Goal: Task Accomplishment & Management: Use online tool/utility

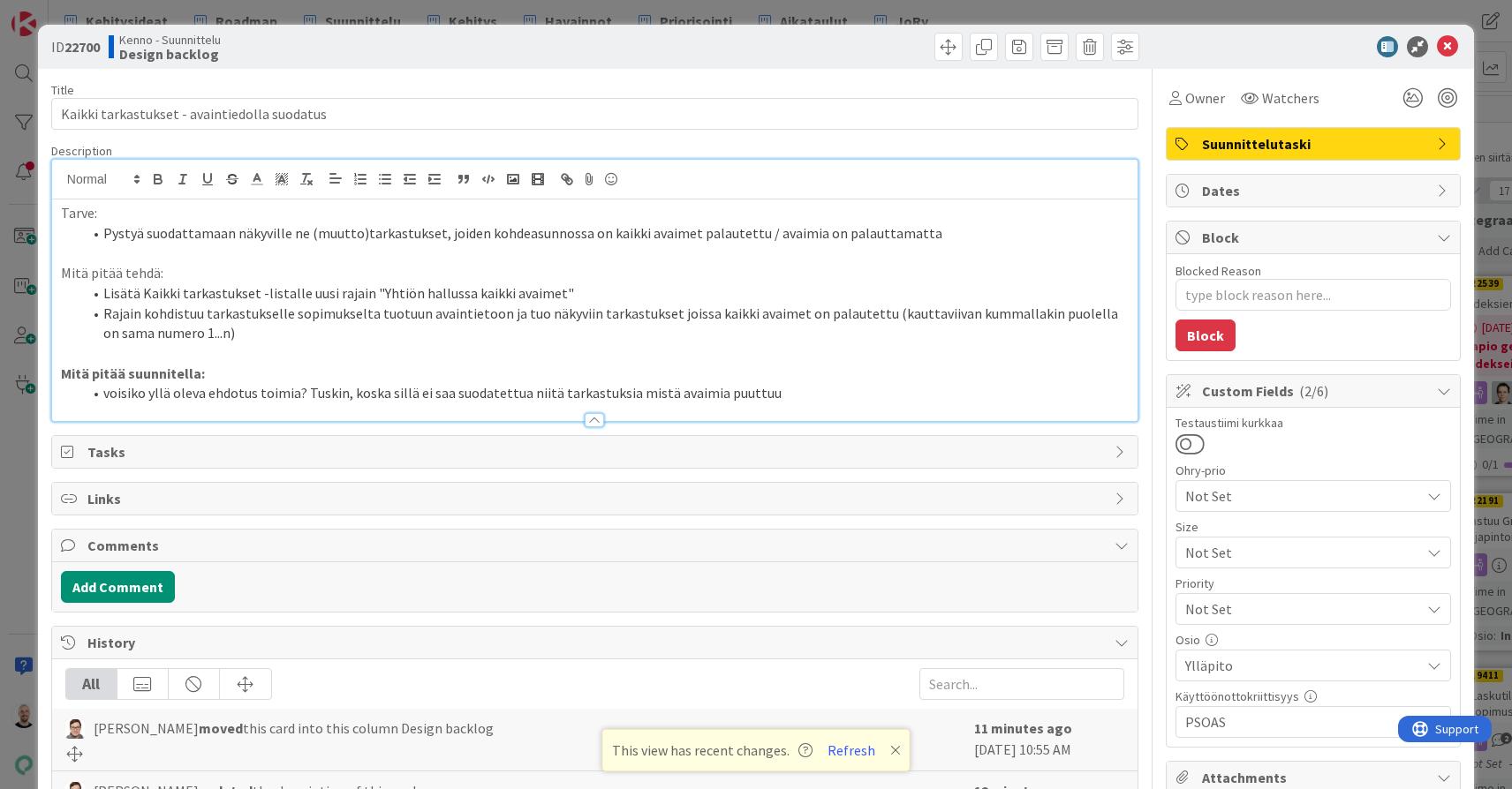
click at [890, 752] on icon at bounding box center [896, 750] width 11 height 14
click at [902, 7] on div "ID 22700 Kenno - Suunnittelu Design backlog Title 44 / 128 Kaikki tarkastukset …" at bounding box center [756, 394] width 1512 height 789
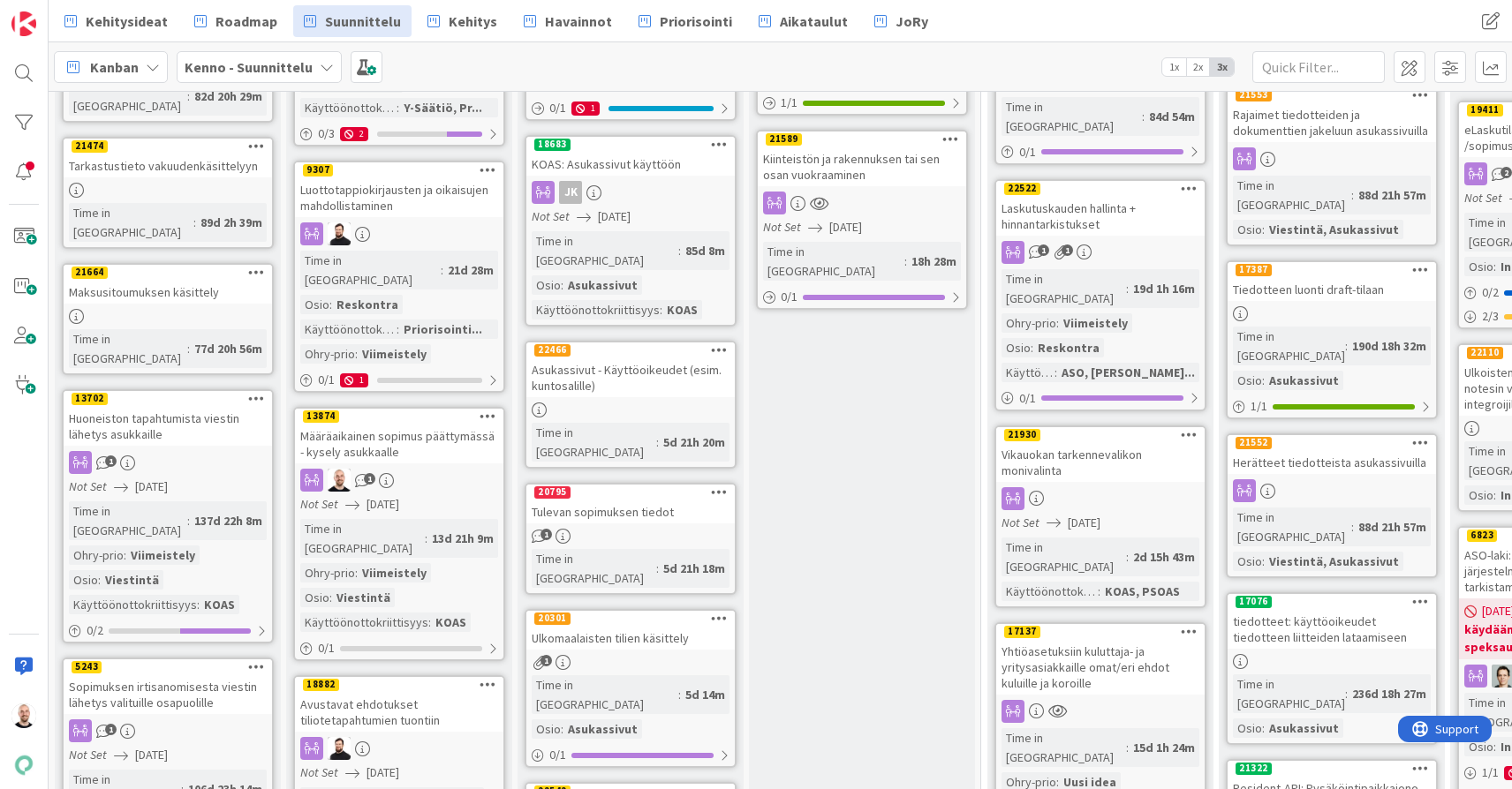
scroll to position [566, 1]
click at [401, 425] on div "Määräaikainen sopimus päättymässä - kysely asukkaalle" at bounding box center [398, 444] width 209 height 39
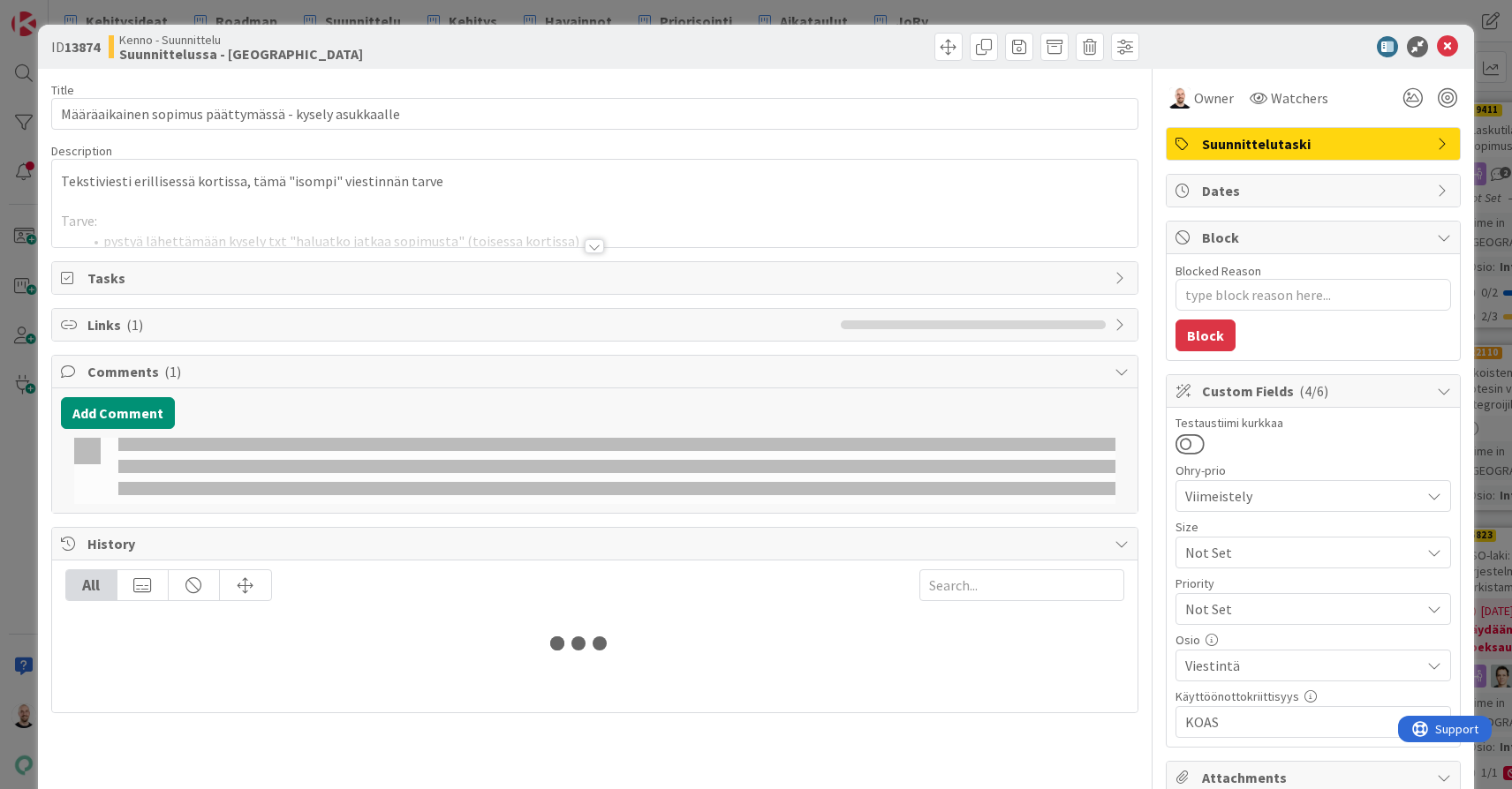
type textarea "x"
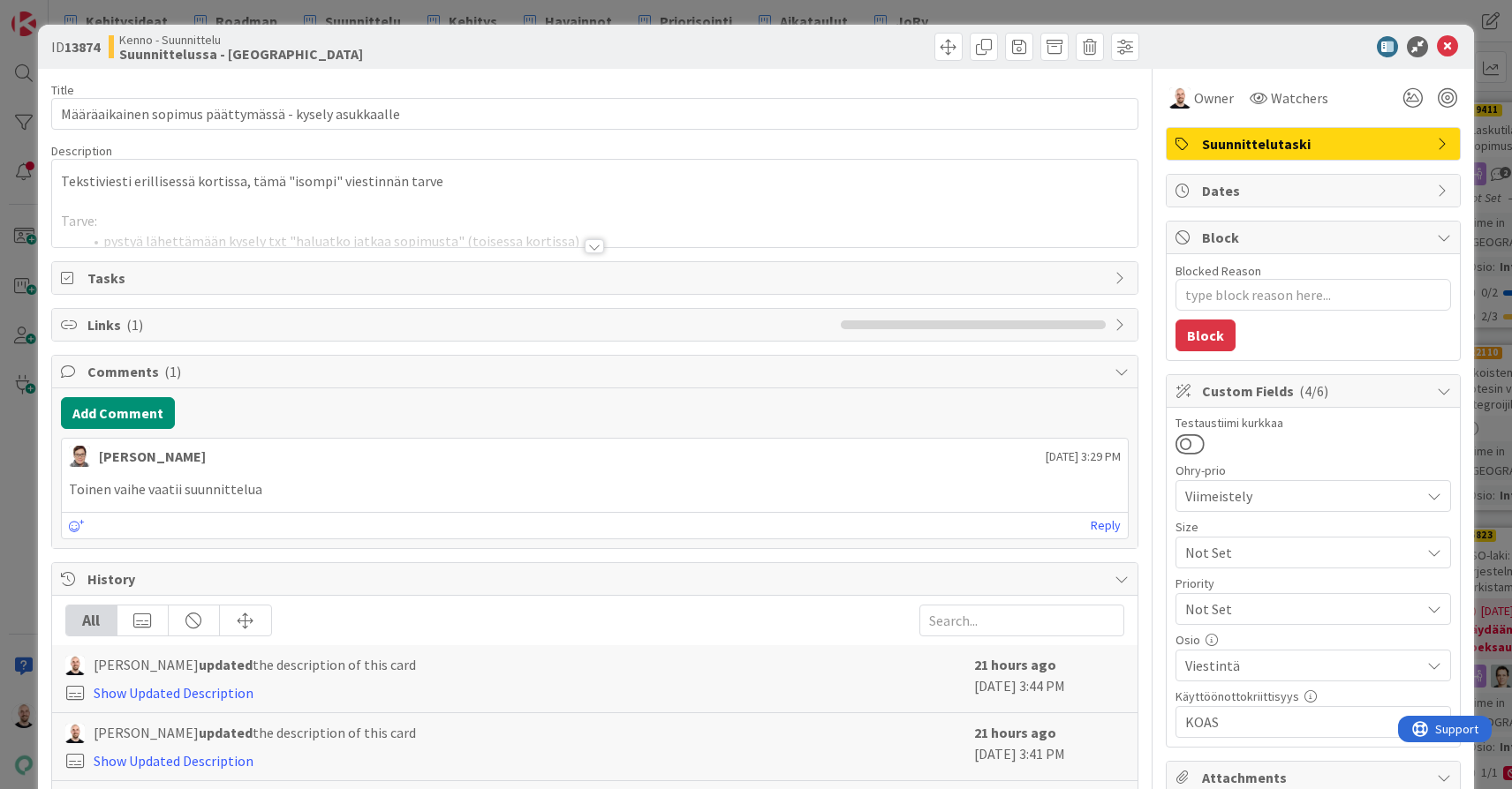
click at [594, 246] on div at bounding box center [594, 246] width 19 height 14
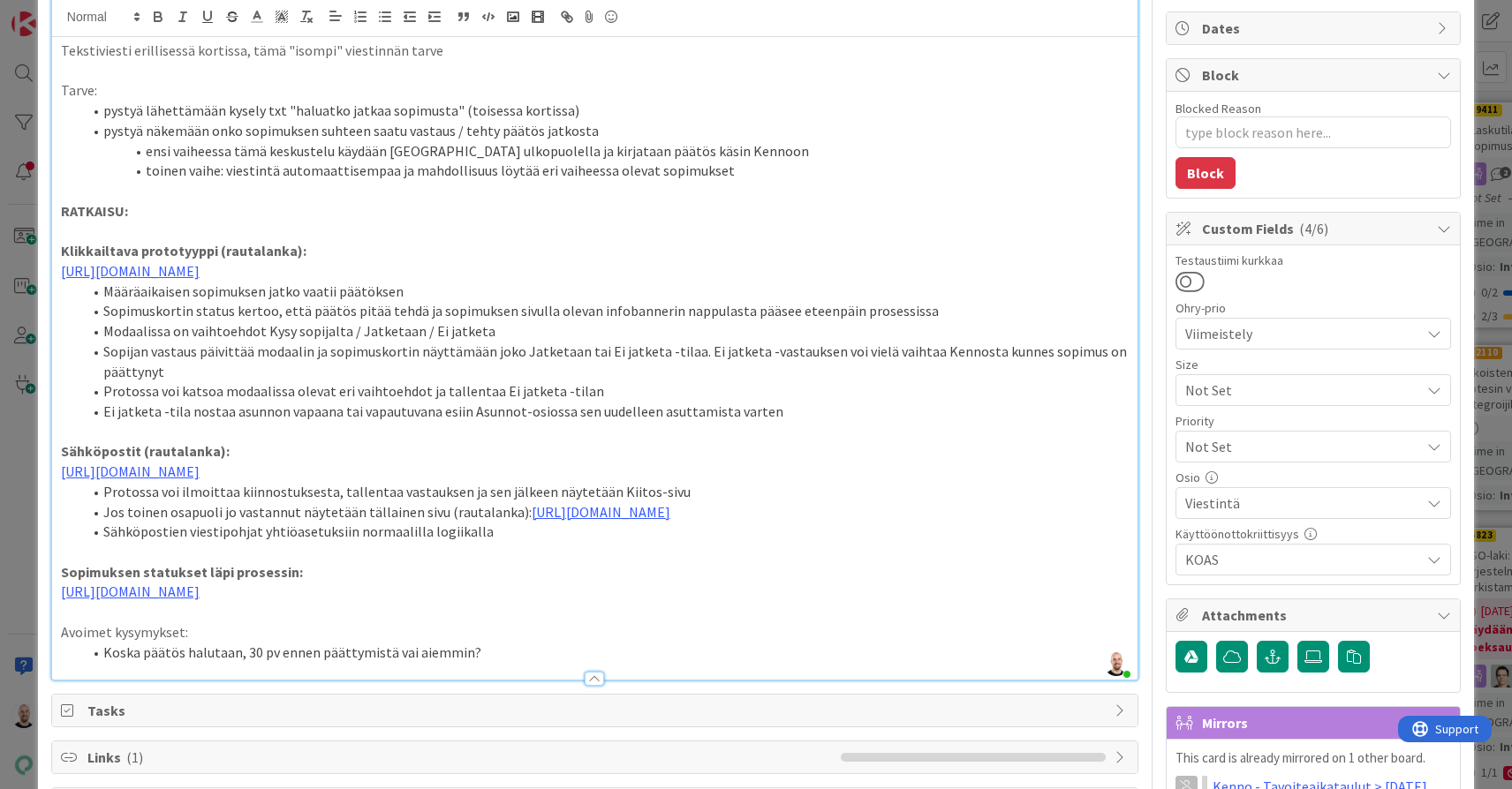
scroll to position [161, 0]
click at [303, 382] on li "Sopijan vastaus päivittää modaalin ja sopimuskortin näyttämään joko Jatketaan t…" at bounding box center [605, 363] width 1047 height 40
click at [772, 424] on li "Ei jatketa -tila nostaa asunnon vapaana tai vapautuvana esiin Asunnot-osiossa s…" at bounding box center [605, 414] width 1047 height 20
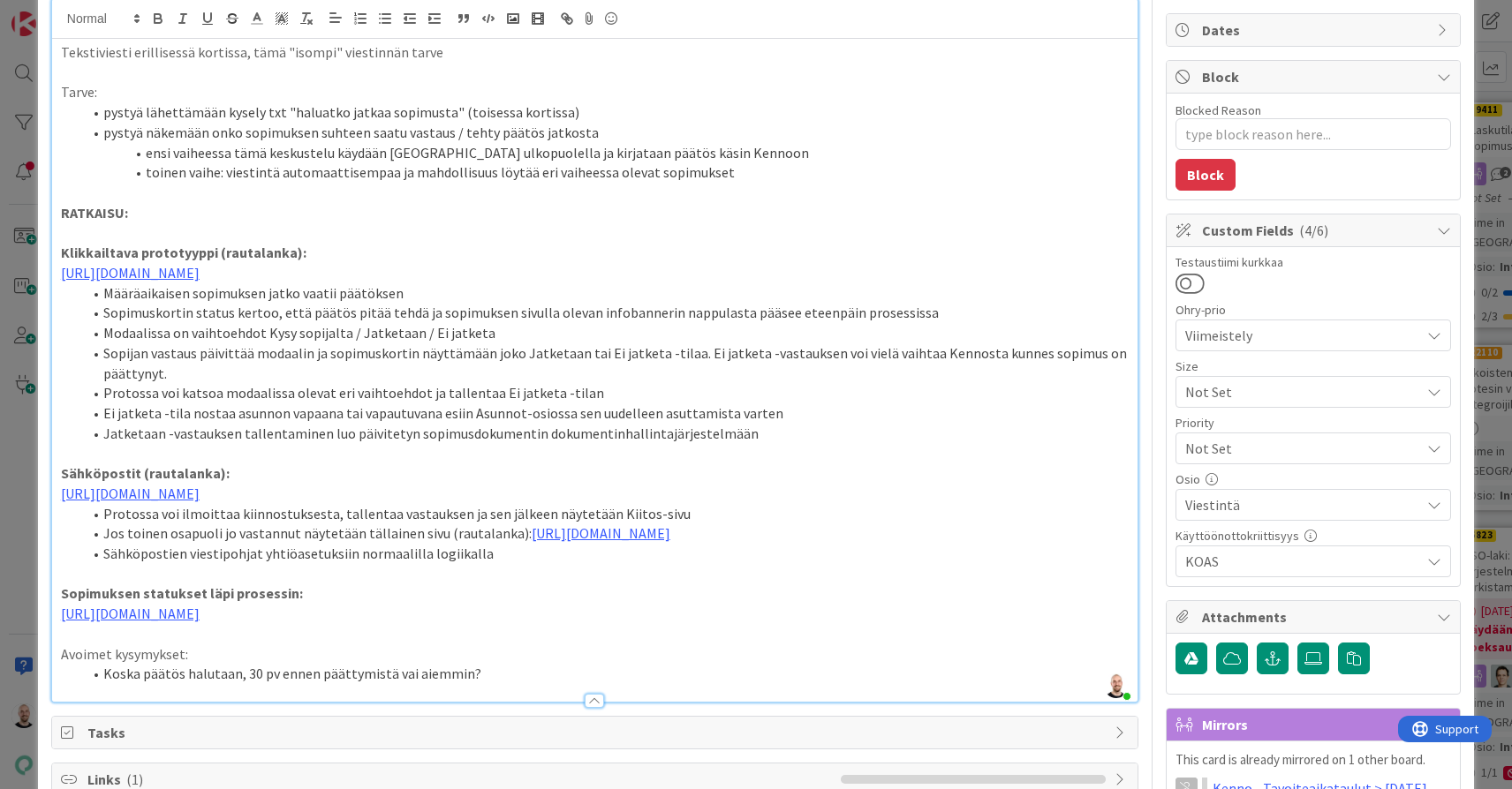
scroll to position [241, 0]
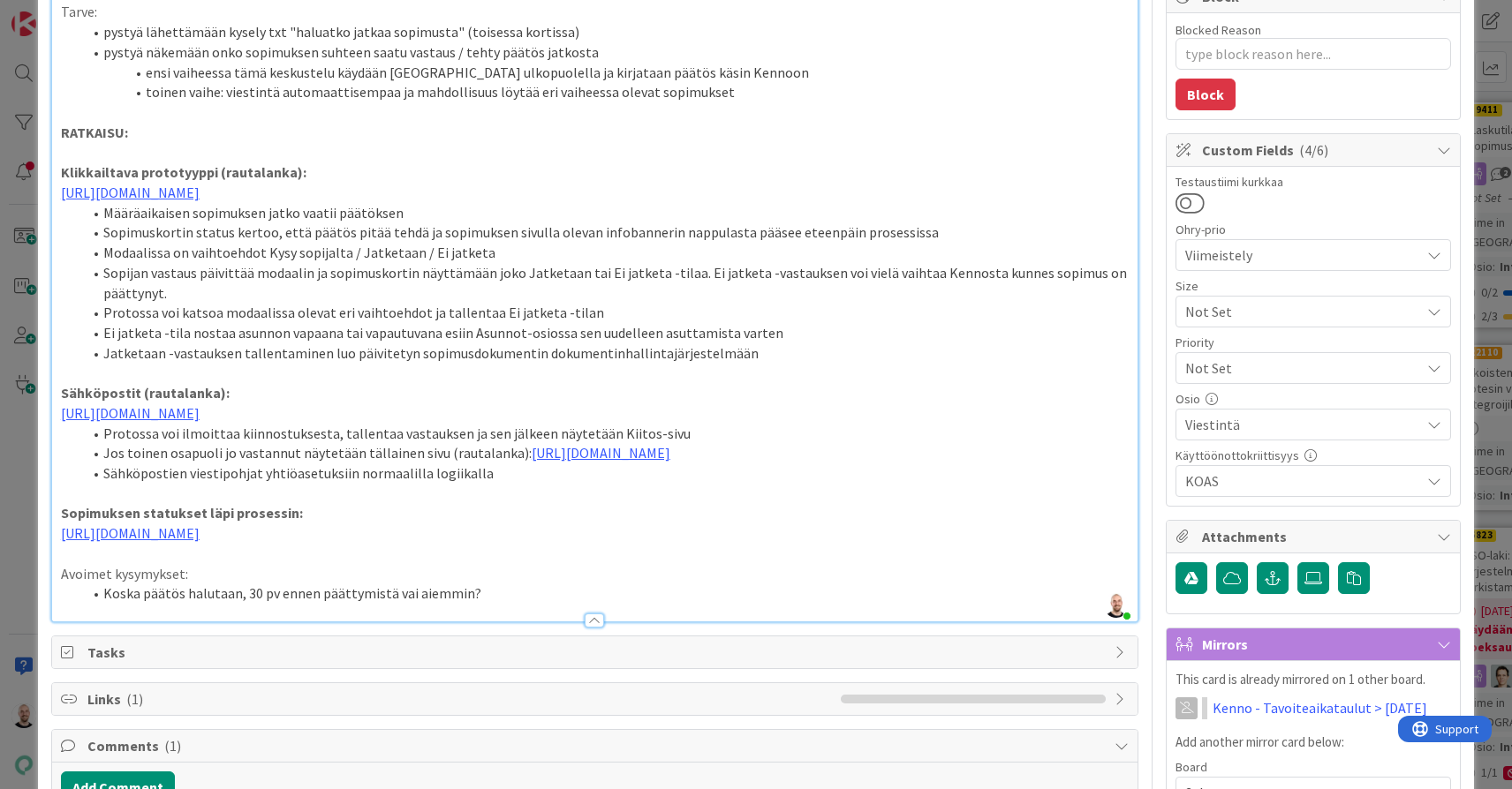
click at [607, 364] on li "Jatketaan -vastauksen tallentaminen luo päivitetyn sopimusdokumentin dokumentin…" at bounding box center [605, 354] width 1047 height 20
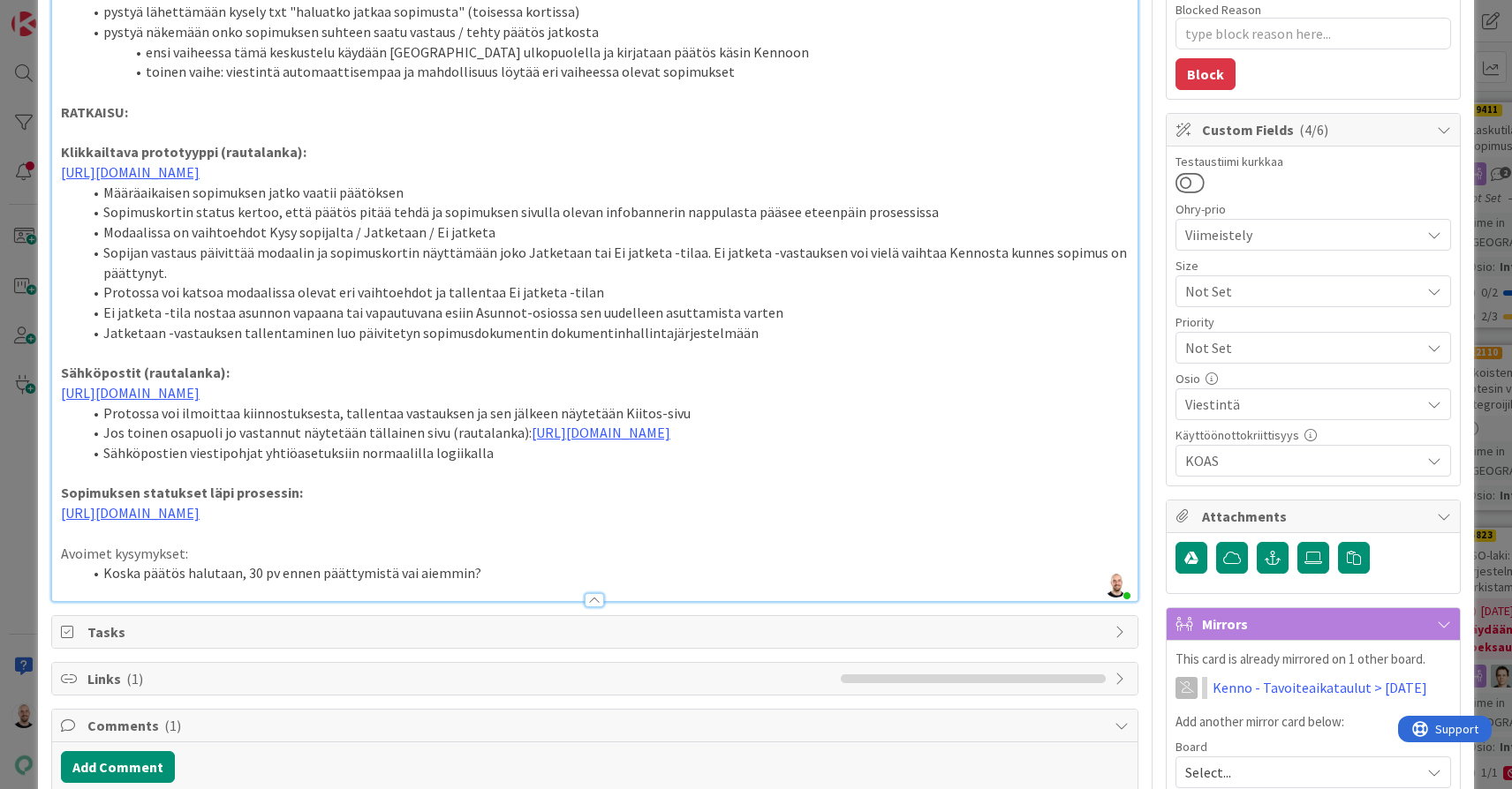
click at [325, 424] on li "Protossa voi ilmoittaa kiinnostuksesta, tallentaa vastauksen ja sen jälkeen näy…" at bounding box center [605, 414] width 1047 height 20
click at [515, 584] on li "Koska päätös halutaan, 30 pv ennen päättymistä vai aiemmin?" at bounding box center [605, 574] width 1047 height 20
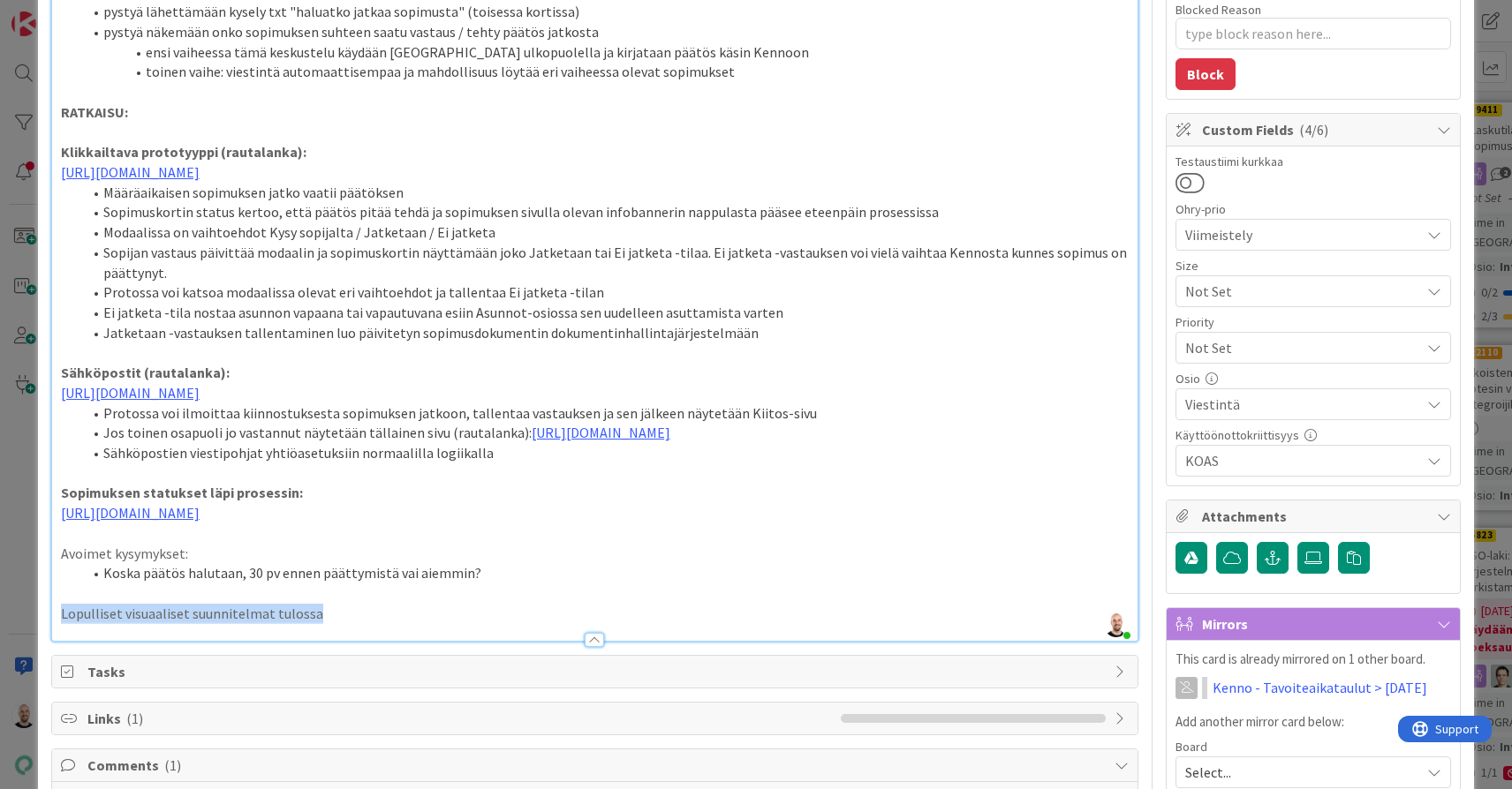
drag, startPoint x: 333, startPoint y: 692, endPoint x: 44, endPoint y: 690, distance: 289.0
click at [44, 690] on div "ID 13874 Kenno - Suunnittelu Suunnittelussa - Rautalangat Title 53 / 128 Määräa…" at bounding box center [755, 592] width 1436 height 1657
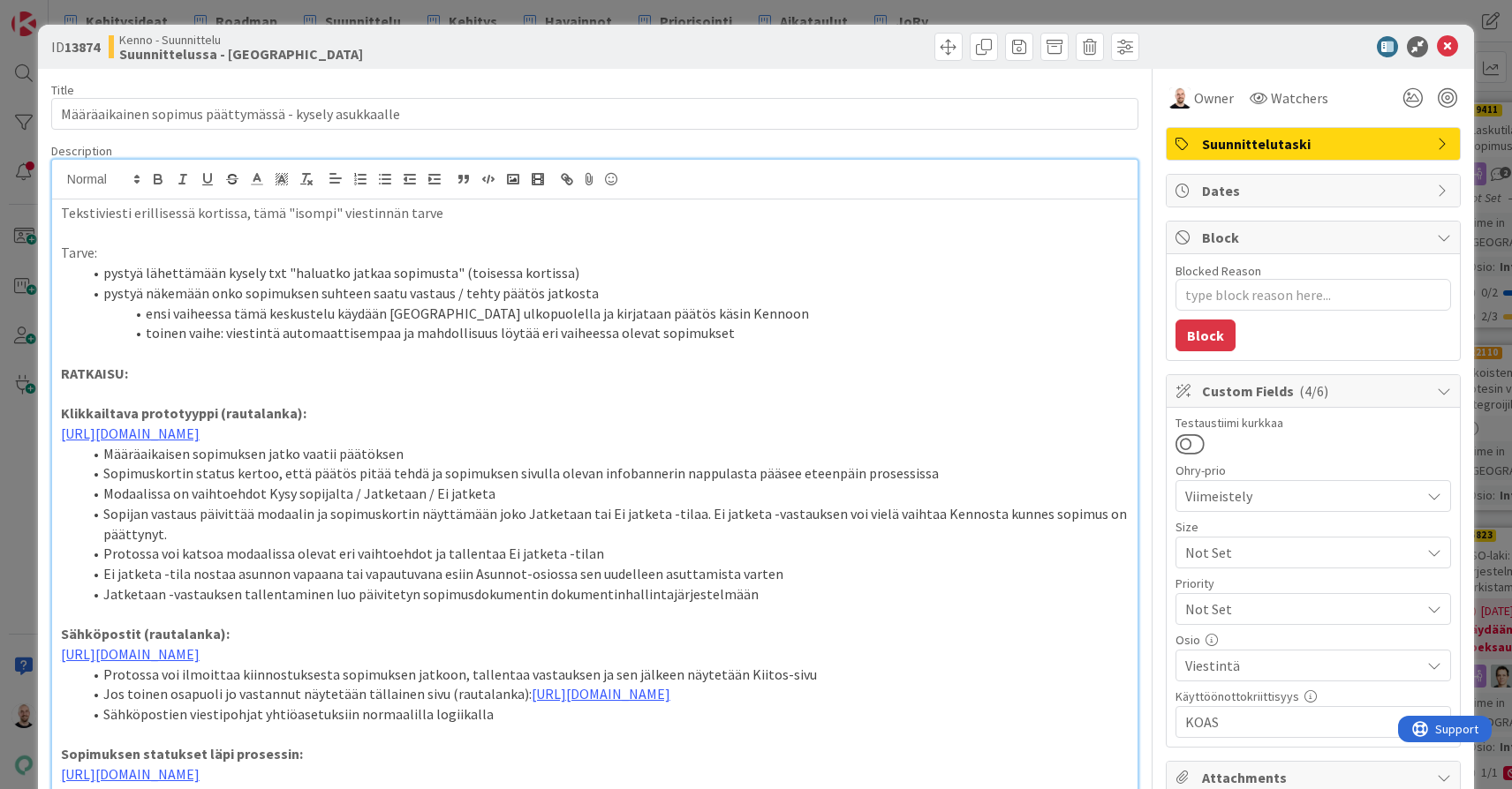
scroll to position [0, 0]
click at [257, 179] on line at bounding box center [257, 179] width 5 height 0
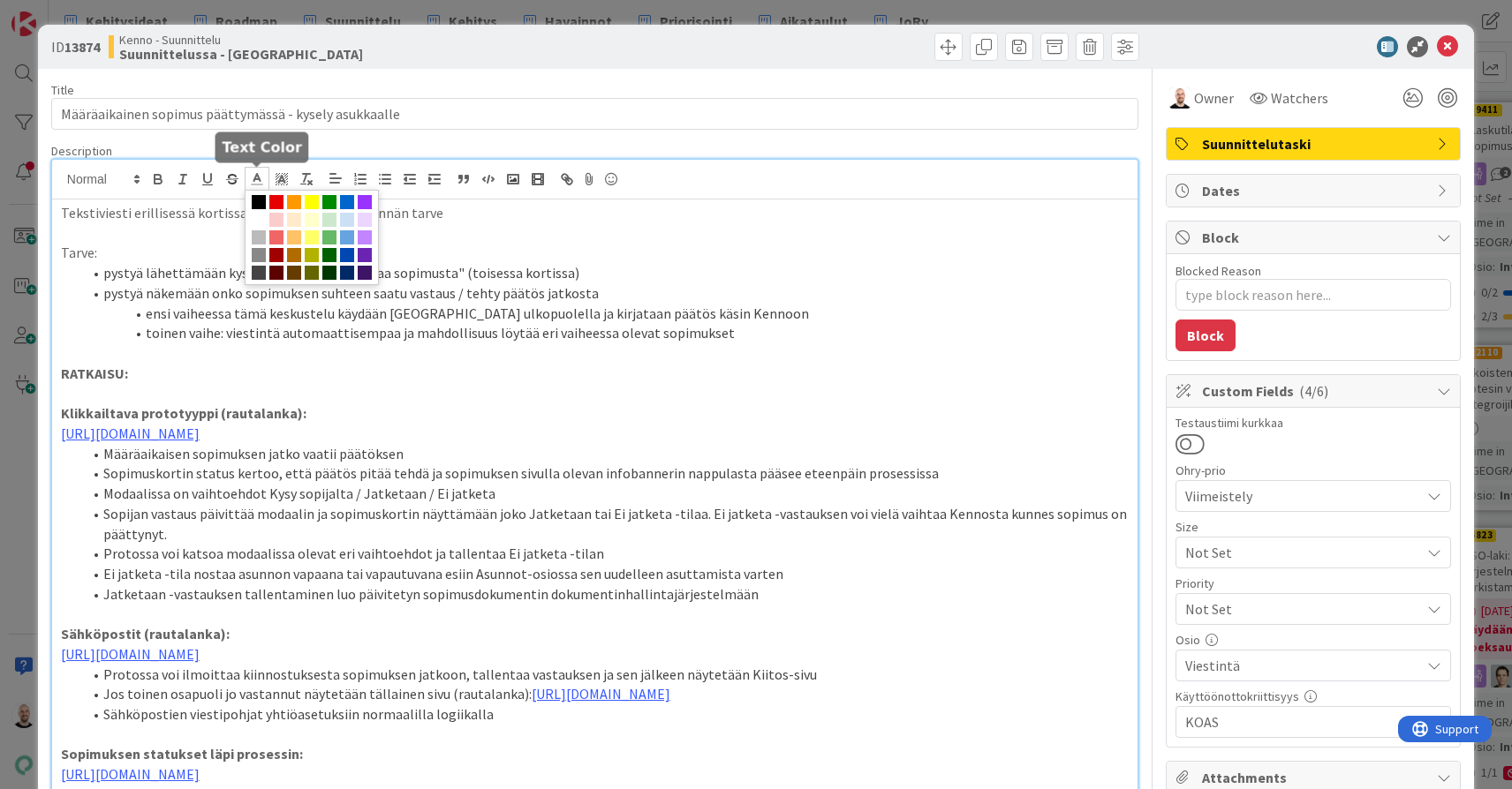
click at [320, 216] on span at bounding box center [312, 237] width 134 height 96
click at [310, 216] on span at bounding box center [311, 219] width 14 height 14
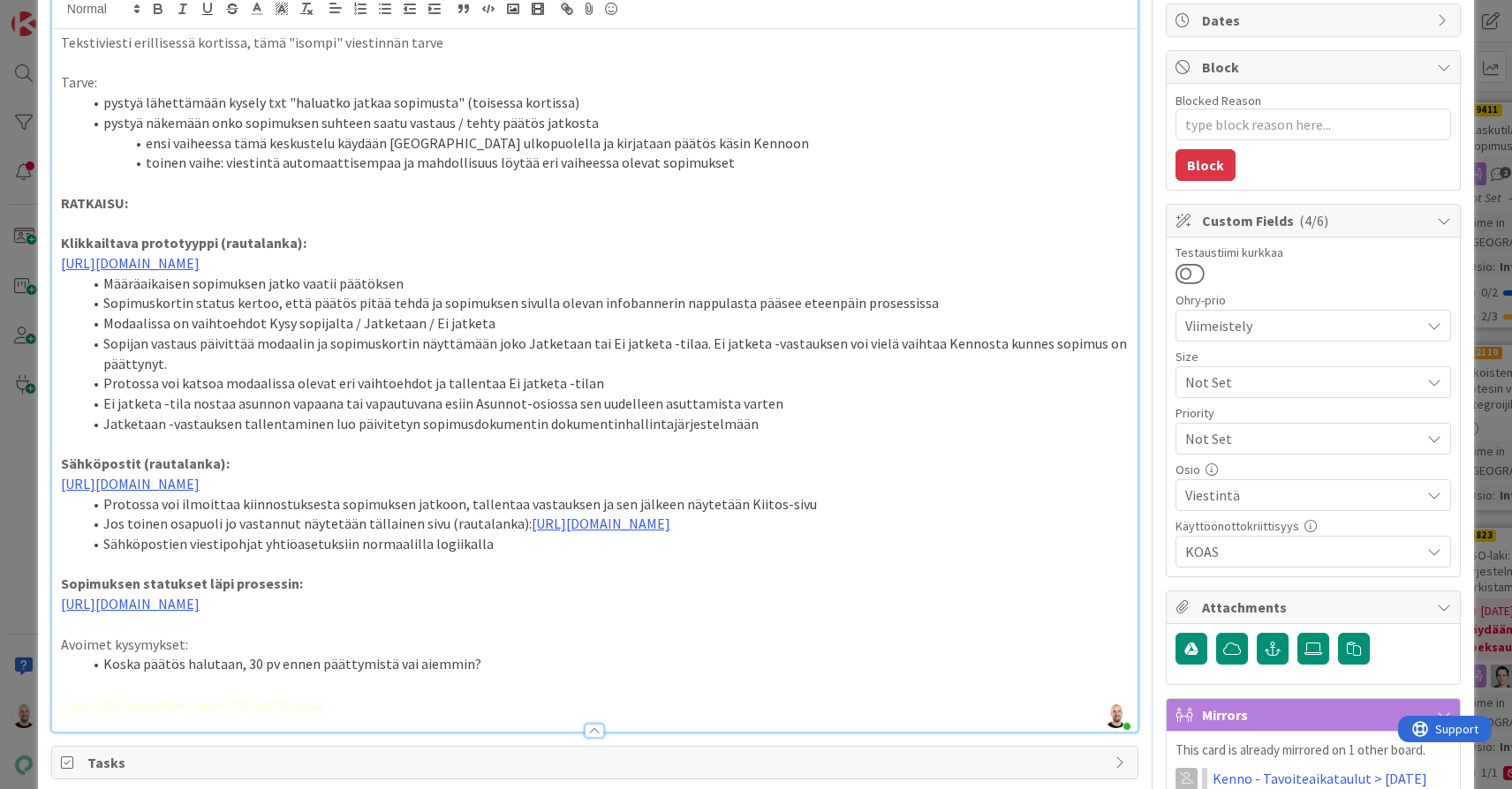
scroll to position [300, 0]
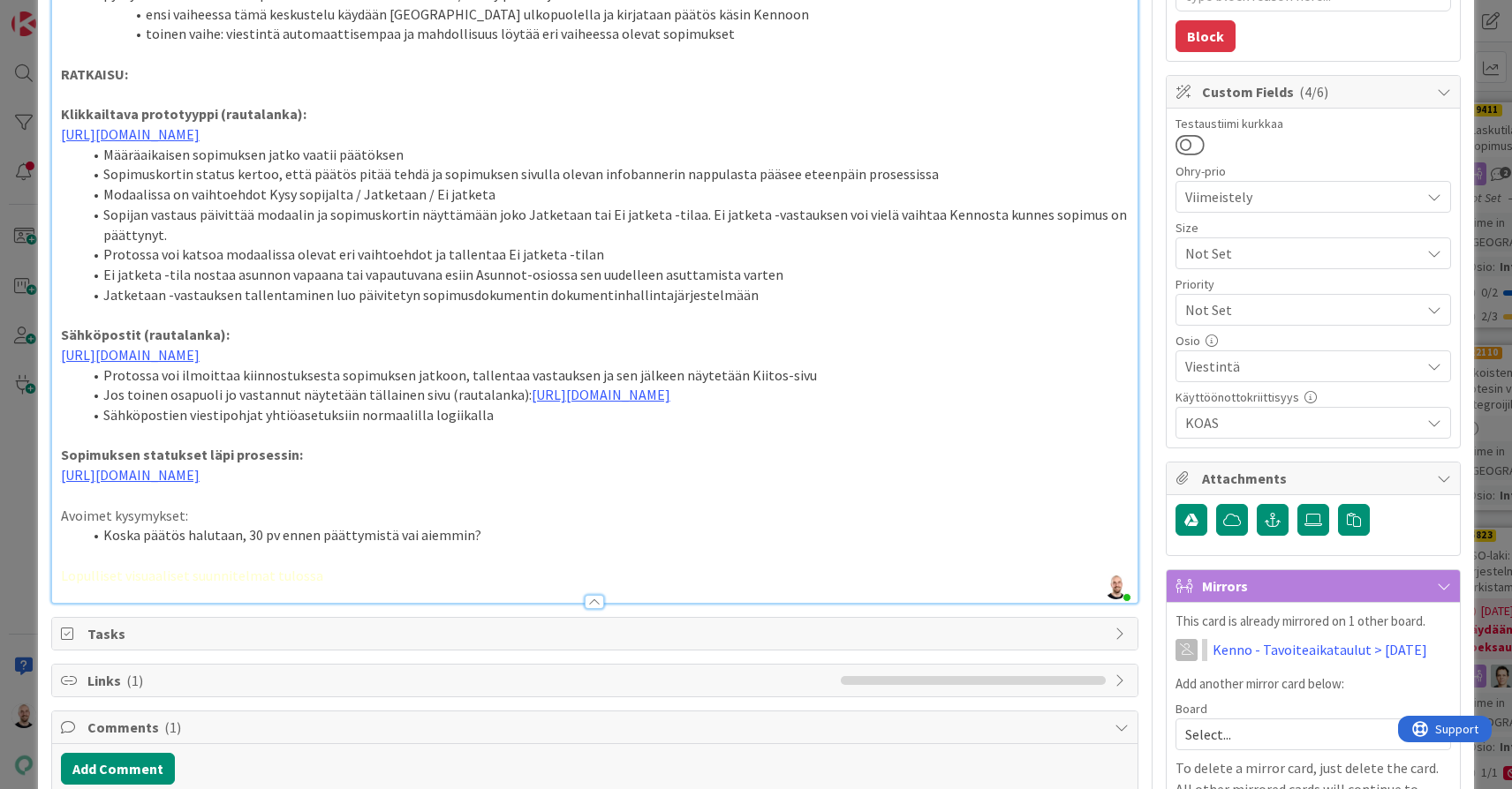
click at [332, 545] on li "Koska päätös halutaan, 30 pv ennen päättymistä vai aiemmin?" at bounding box center [605, 535] width 1047 height 20
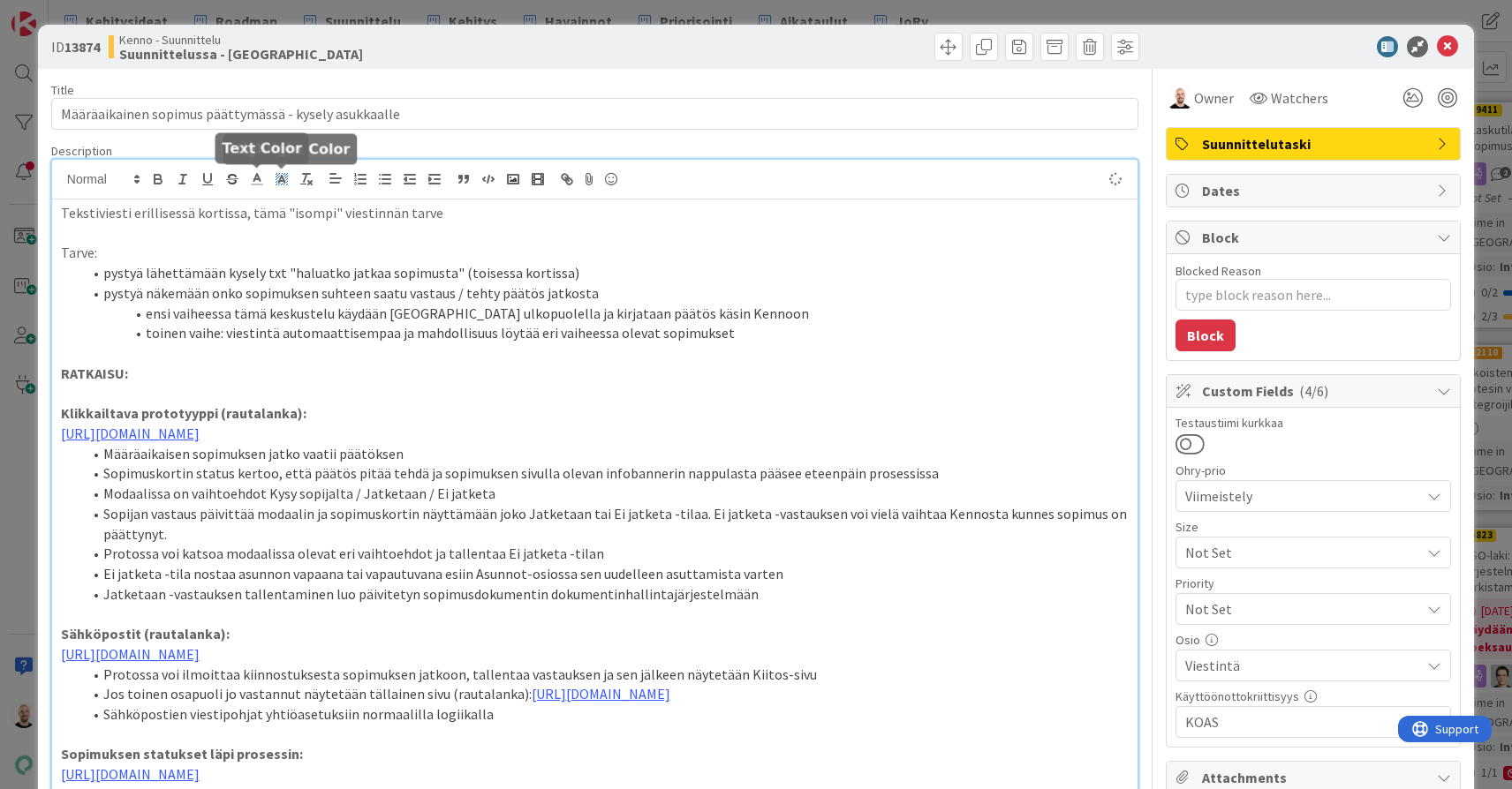
scroll to position [0, 0]
click at [287, 179] on rect at bounding box center [287, 178] width 1 height 1
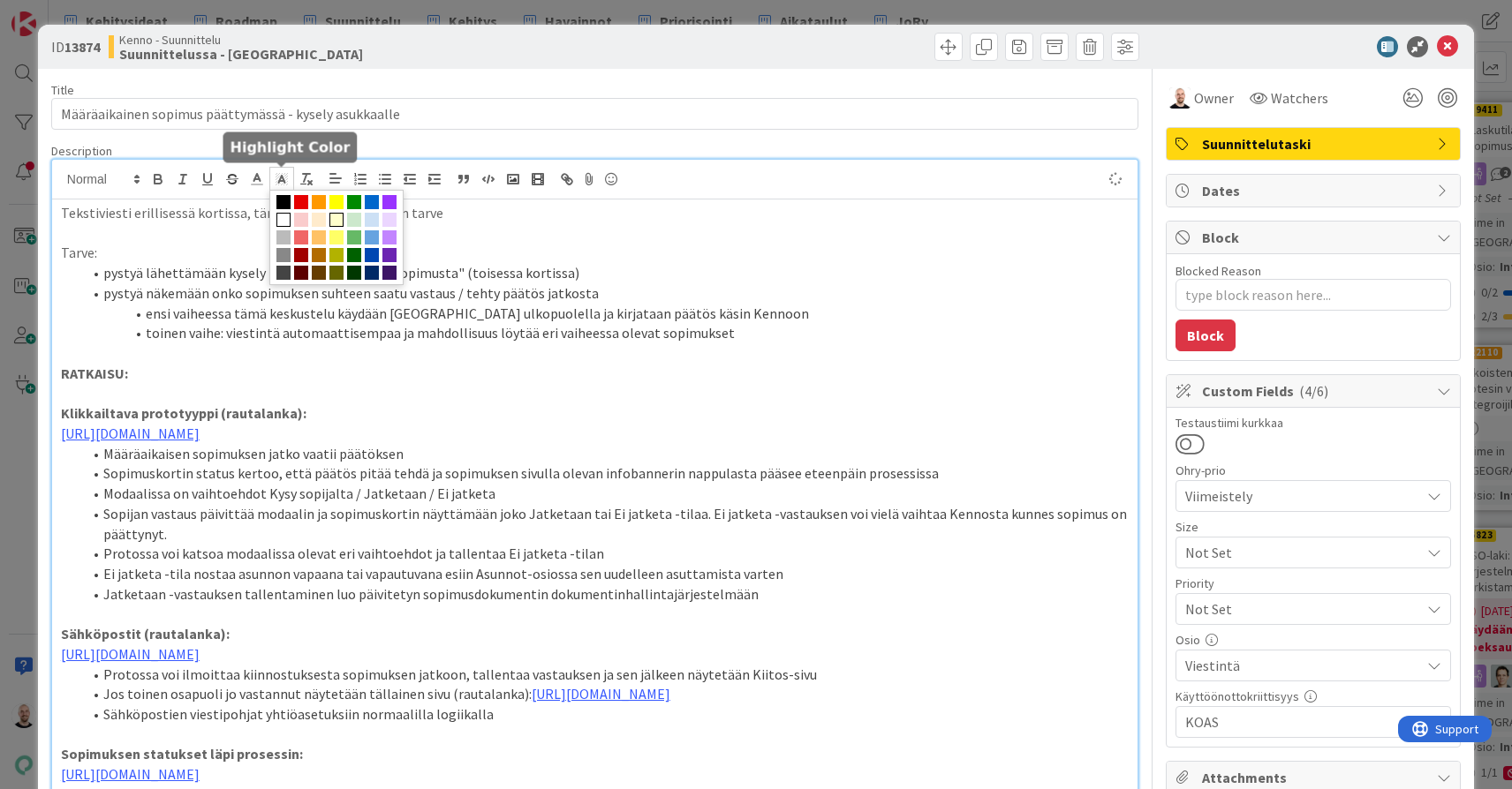
click at [336, 222] on span at bounding box center [336, 219] width 14 height 14
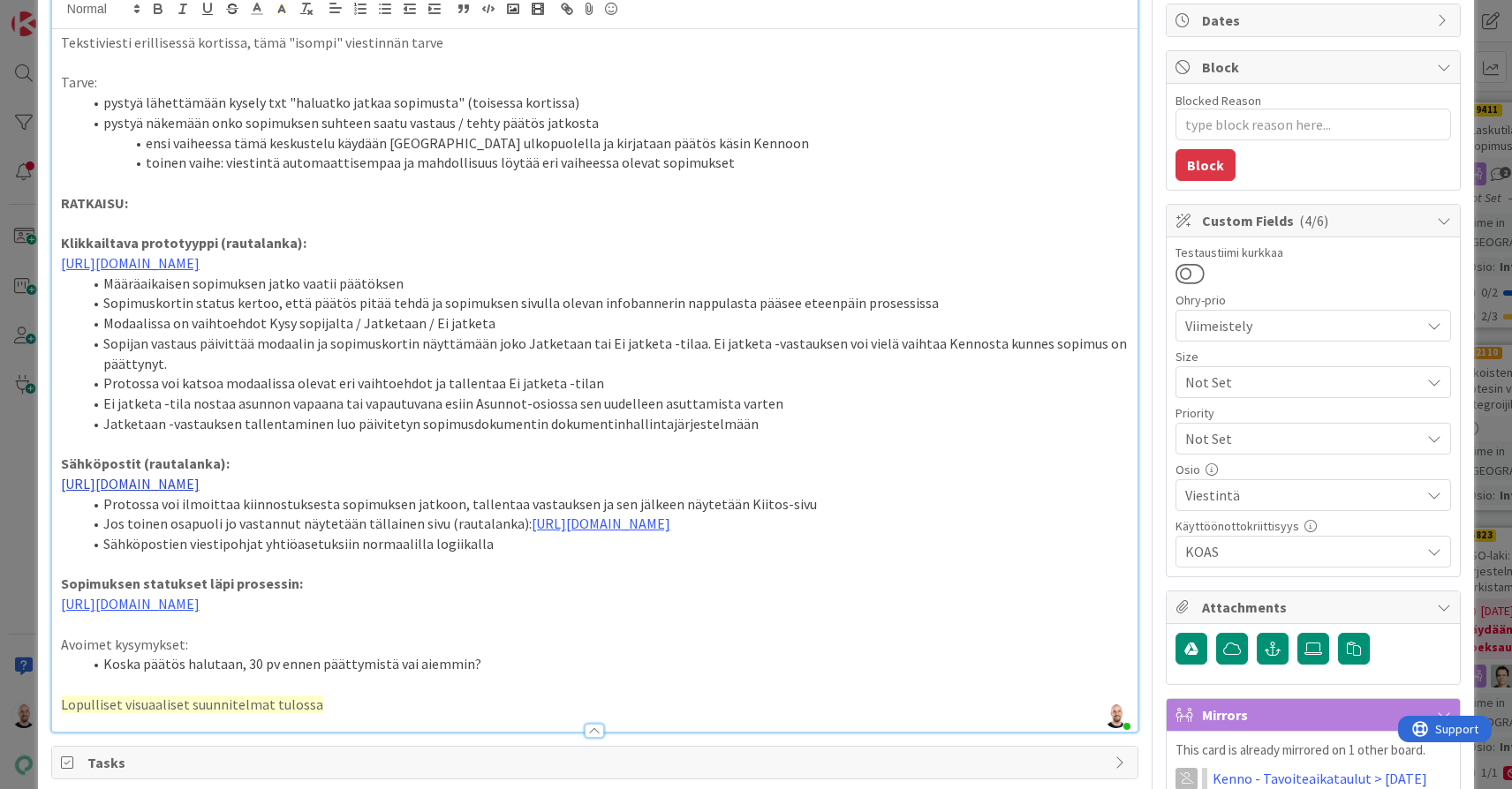
click at [200, 483] on link "[URL][DOMAIN_NAME]" at bounding box center [130, 484] width 139 height 17
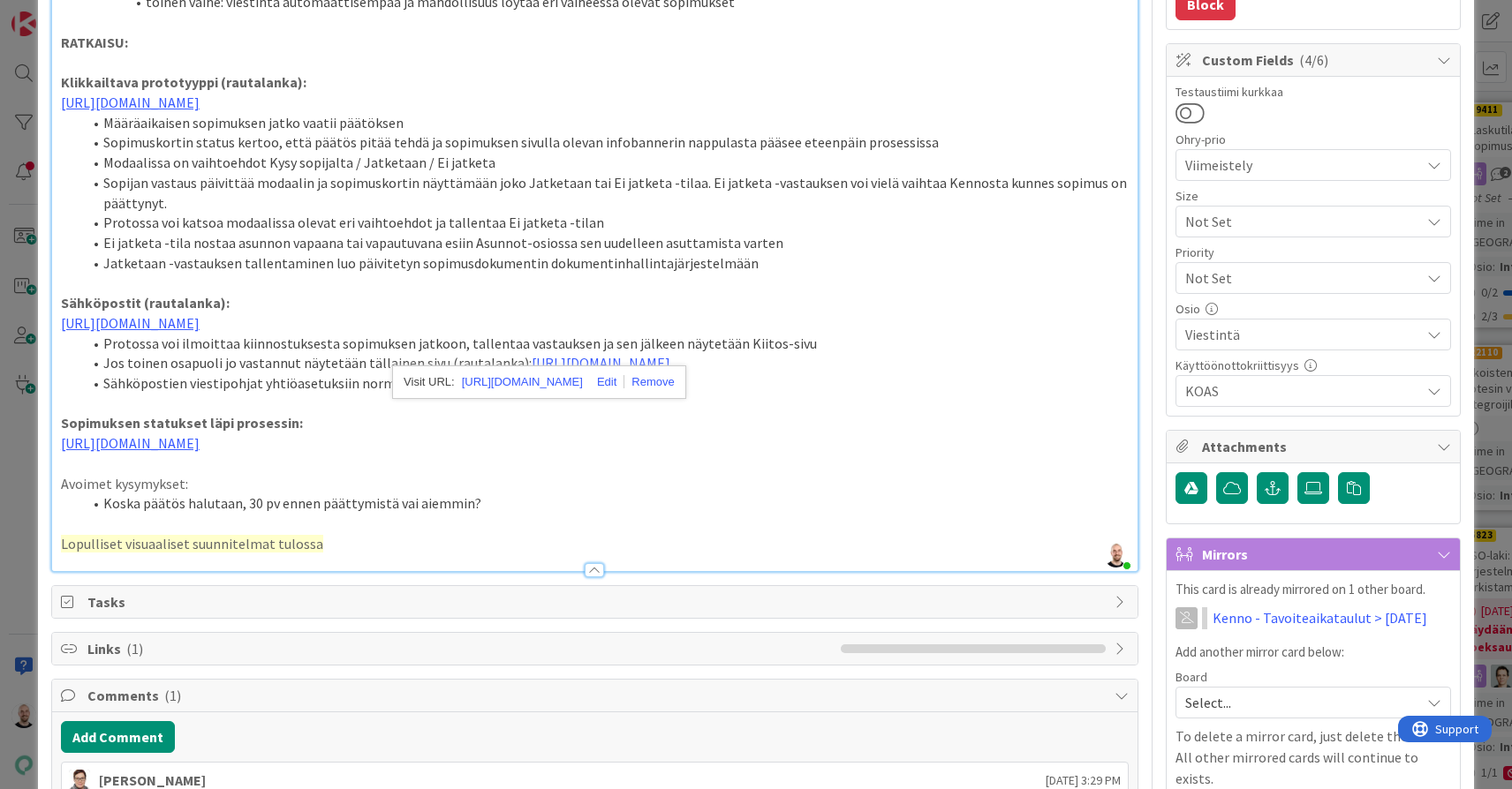
scroll to position [332, 0]
click at [542, 533] on p at bounding box center [594, 523] width 1068 height 20
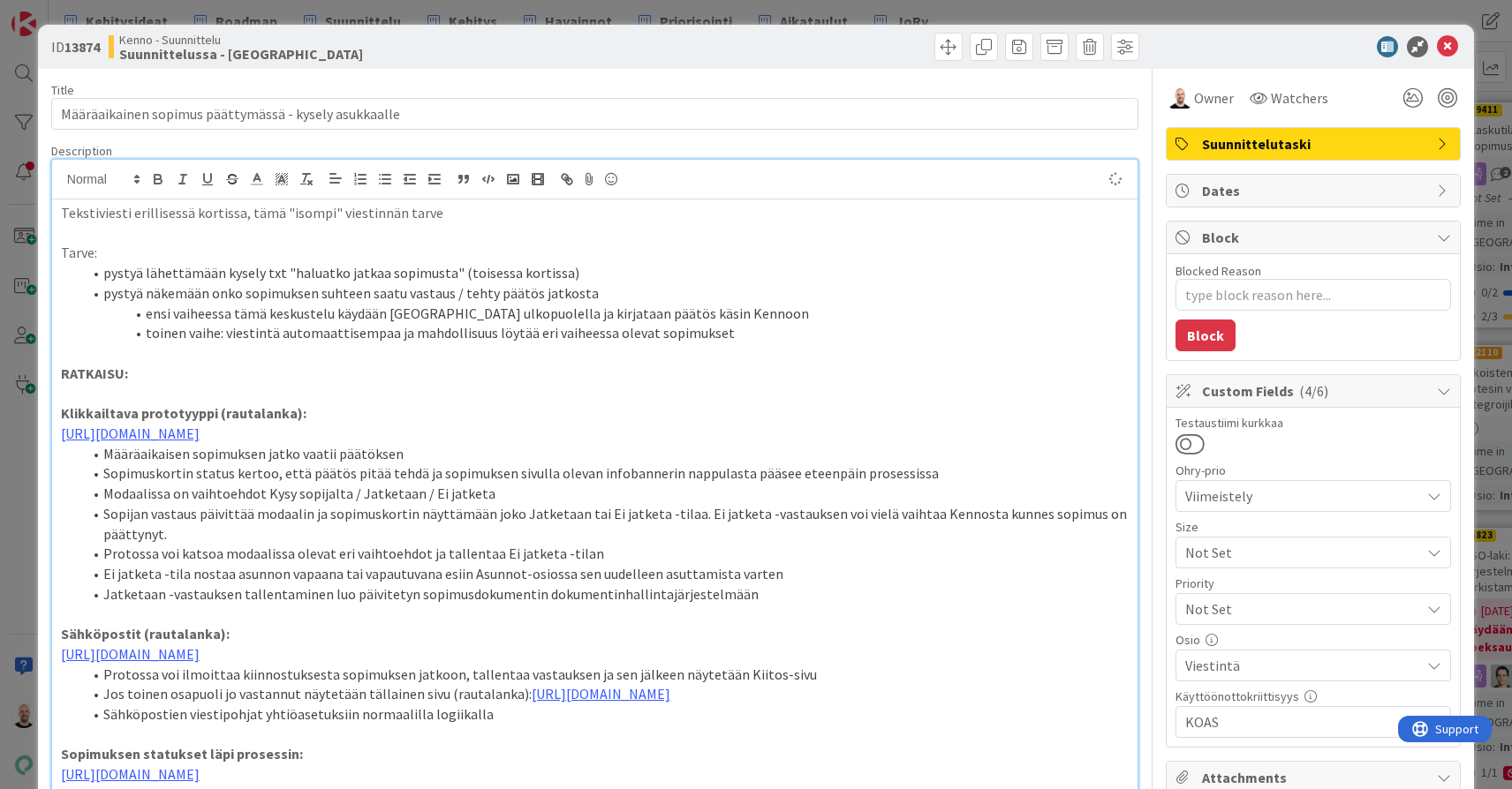
scroll to position [-1, 0]
type textarea "x"
click at [871, 12] on div "ID 13874 Kenno - Suunnittelu Suunnittelussa - Rautalangat Title 53 / 128 Määräa…" at bounding box center [756, 394] width 1512 height 789
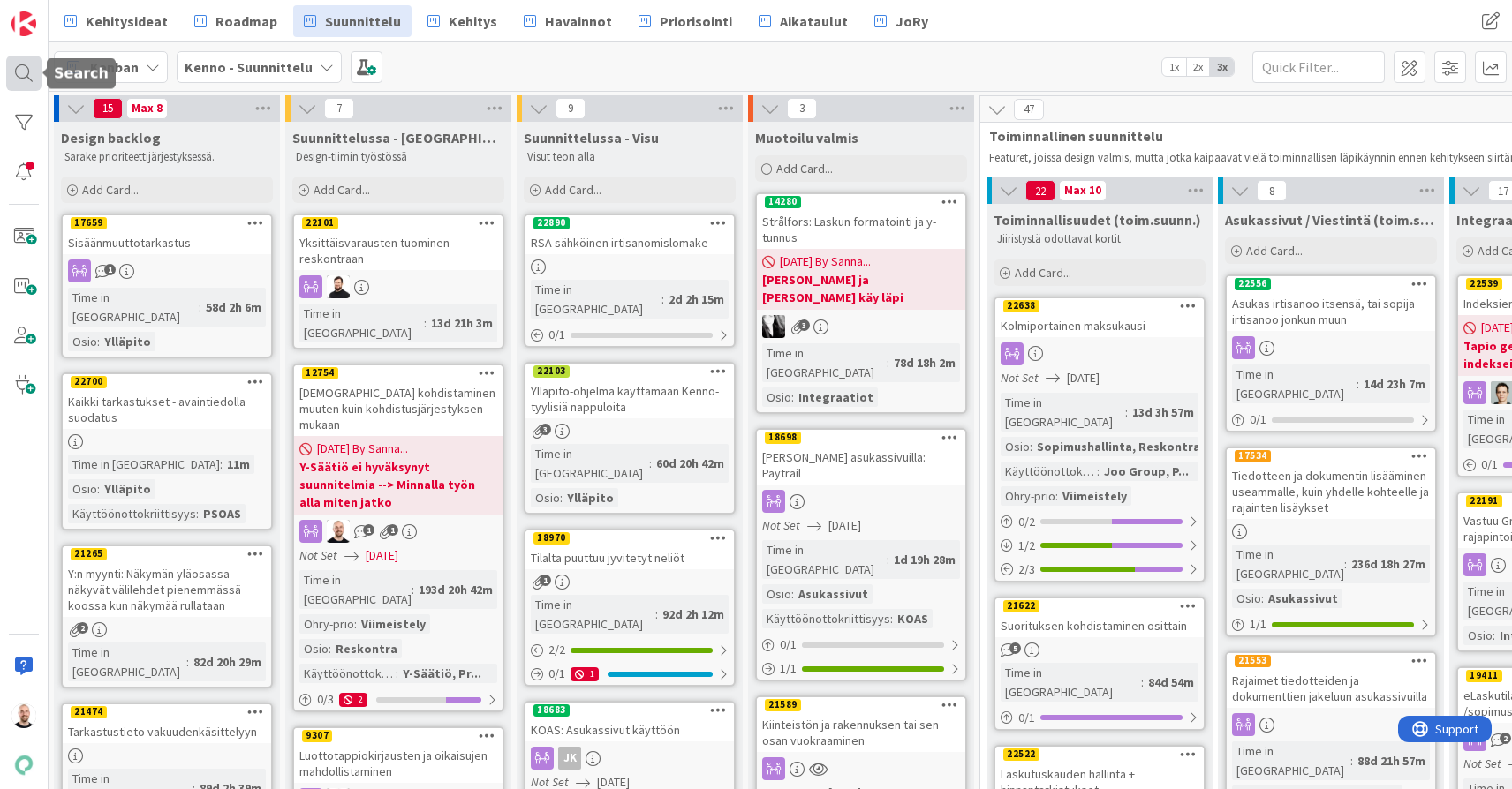
click at [17, 67] on div at bounding box center [24, 73] width 35 height 35
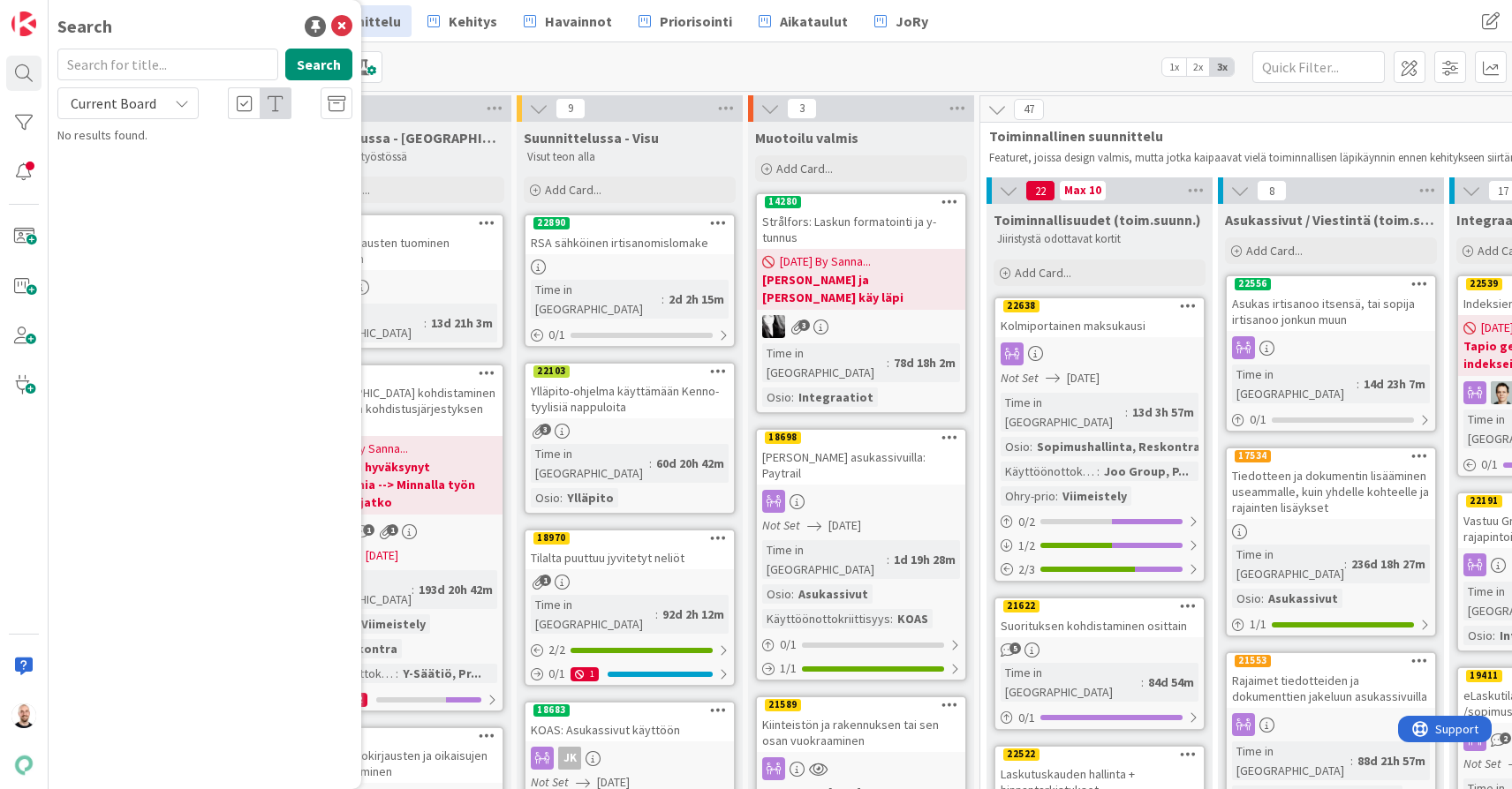
click at [155, 63] on input "text" at bounding box center [167, 64] width 221 height 32
type input "13874"
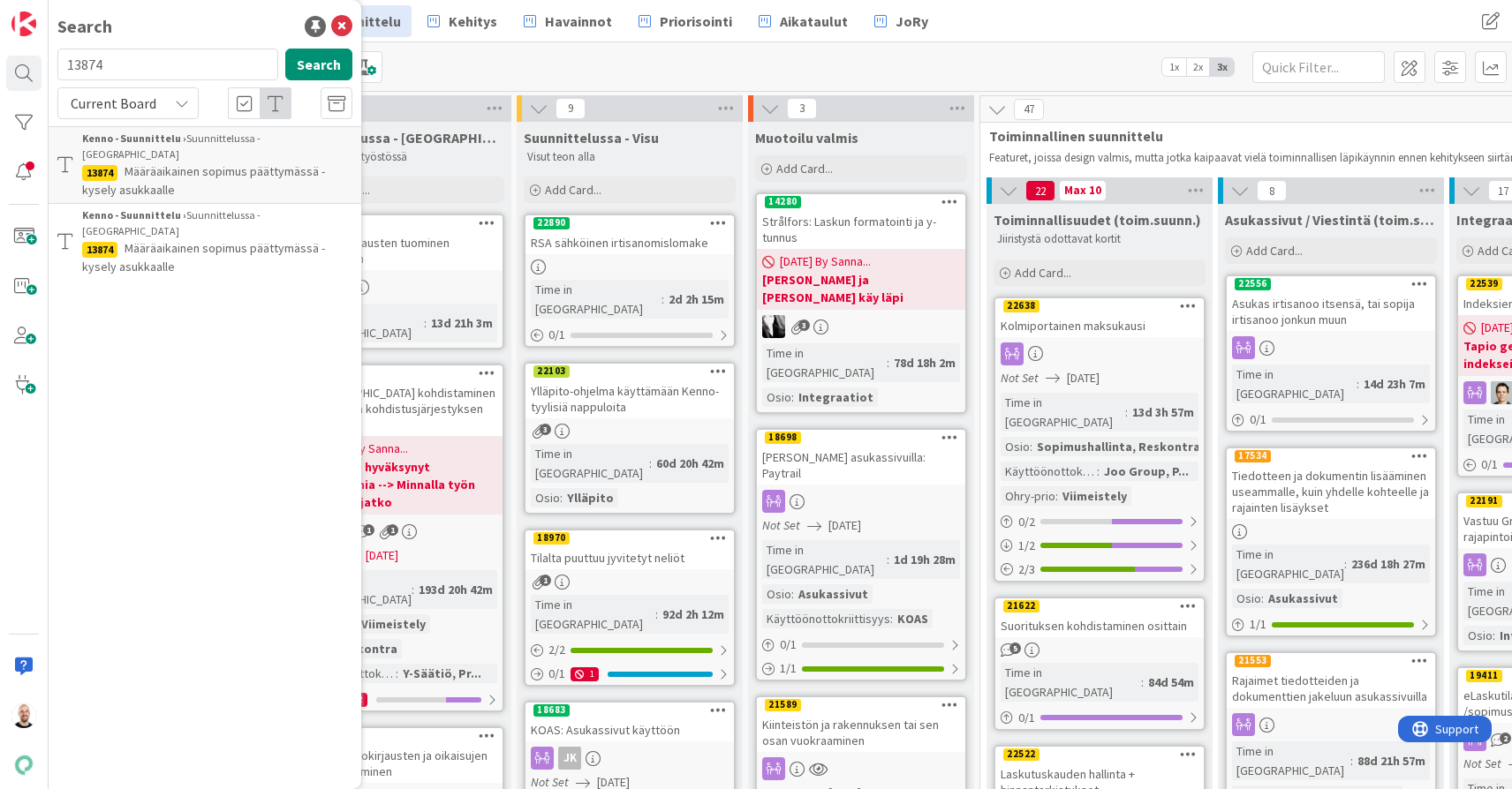
click at [222, 164] on span "Määräaikainen sopimus päättymässä - kysely asukkaalle" at bounding box center [203, 180] width 243 height 34
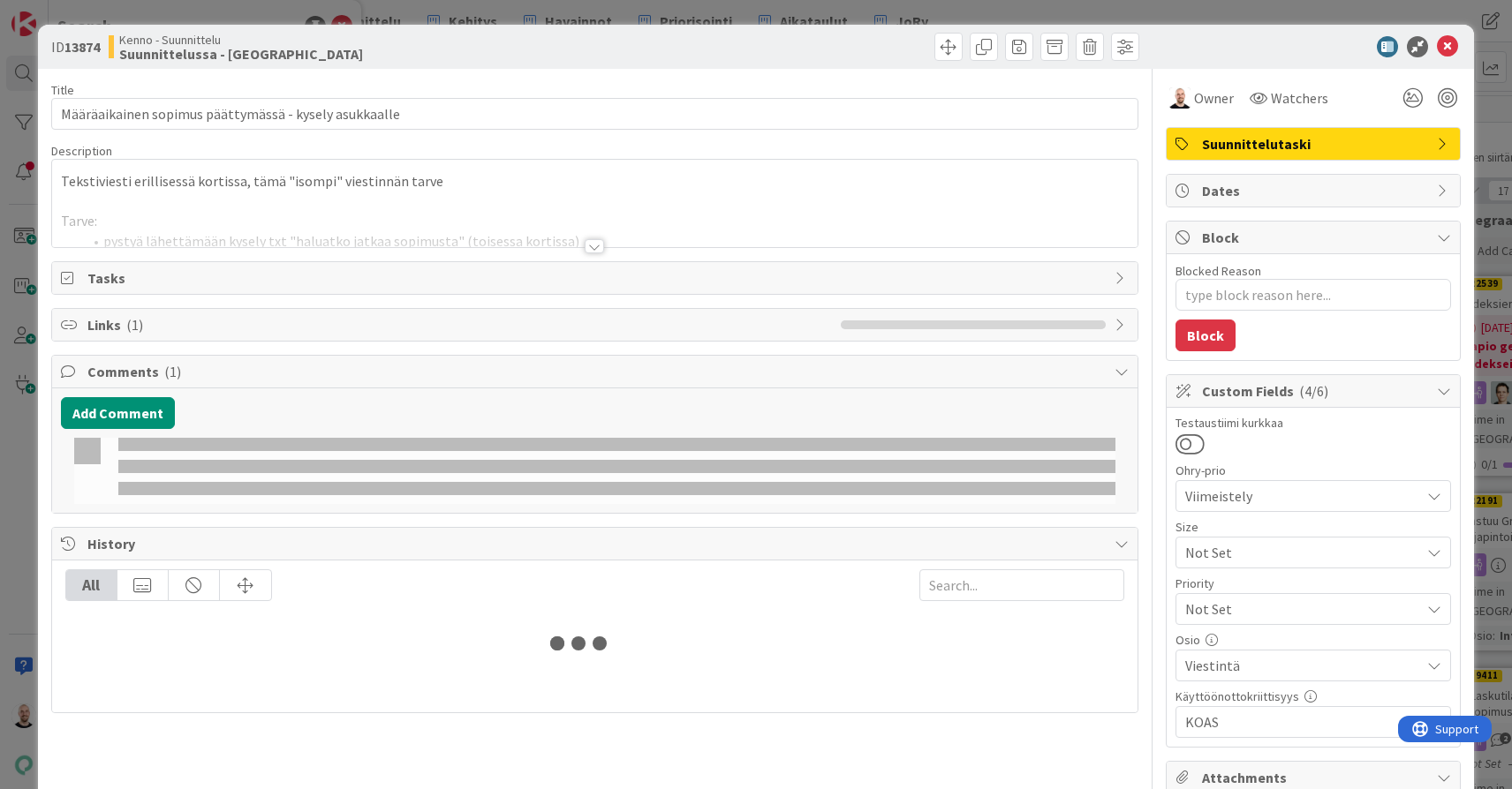
type textarea "x"
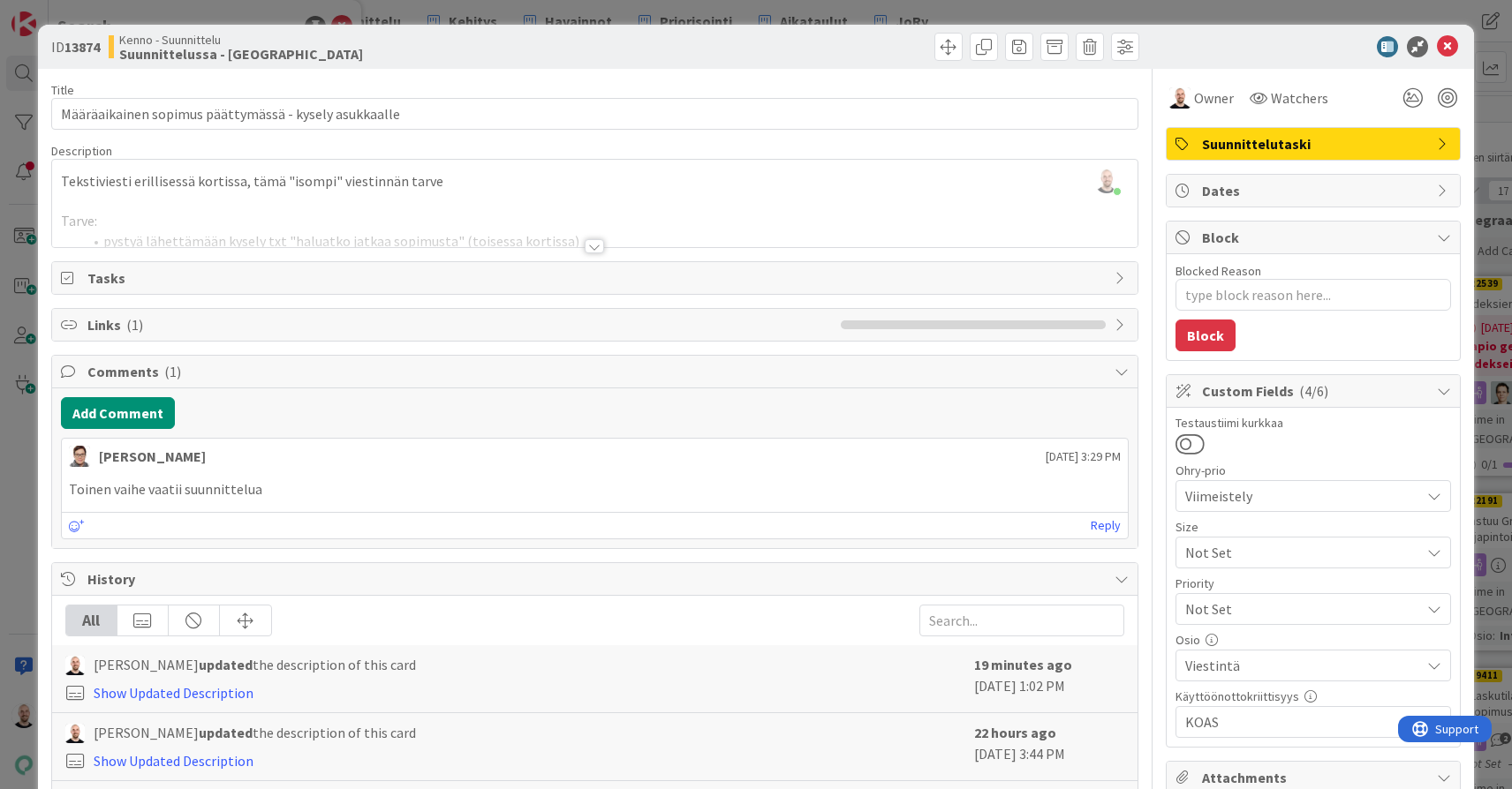
drag, startPoint x: 65, startPoint y: 46, endPoint x: 104, endPoint y: 47, distance: 39.0
click at [104, 47] on div "ID 13874 Kenno - Suunnittelu Suunnittelussa - [GEOGRAPHIC_DATA]" at bounding box center [321, 47] width 540 height 29
copy span "13874"
